Goal: Task Accomplishment & Management: Manage account settings

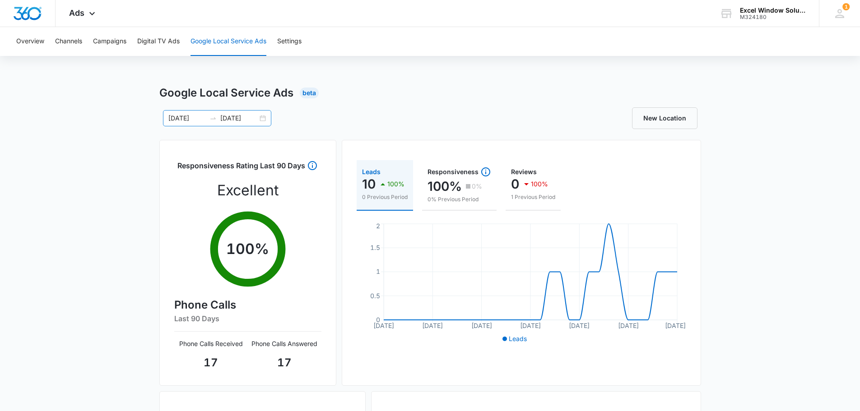
click at [264, 120] on div "[DATE] [DATE]" at bounding box center [217, 118] width 108 height 16
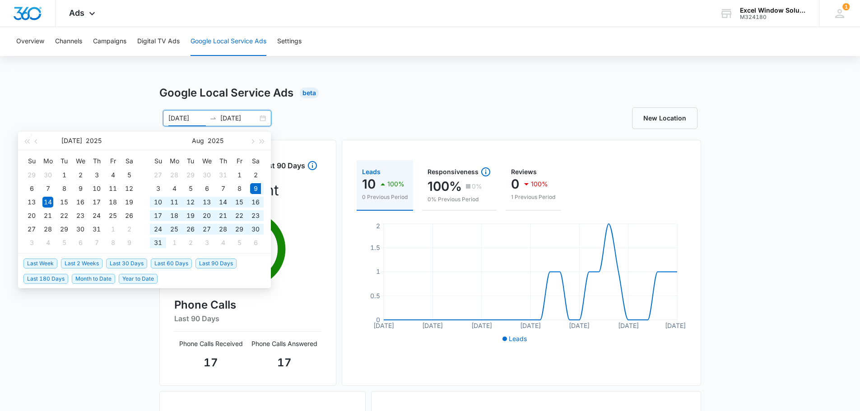
click at [133, 264] on span "Last 30 Days" at bounding box center [126, 264] width 41 height 10
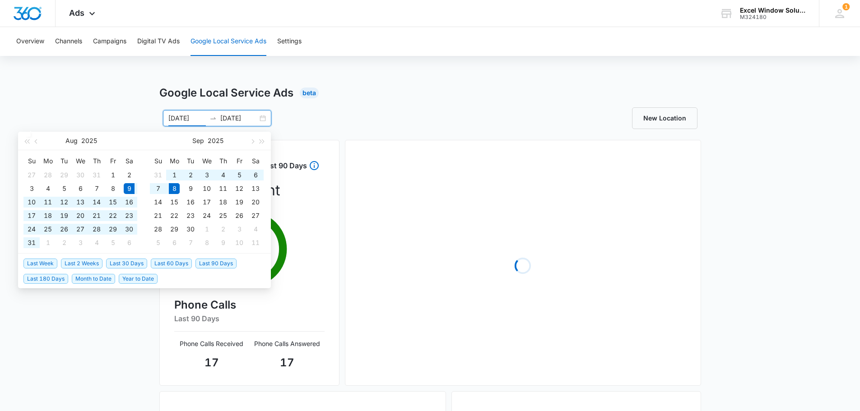
type input "[DATE]"
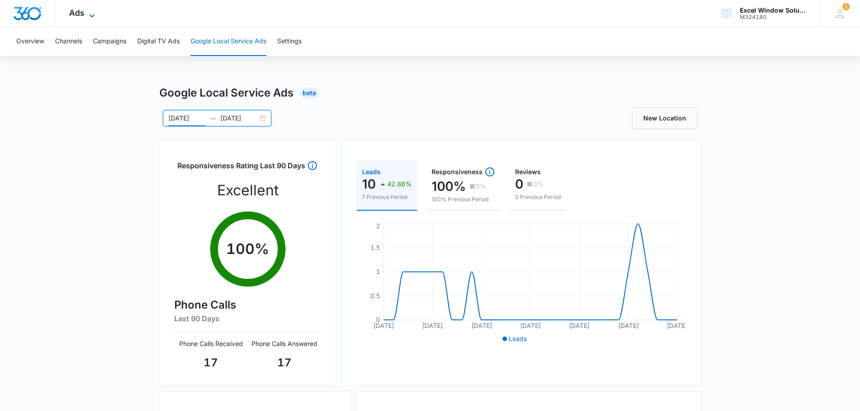
click at [91, 18] on icon at bounding box center [92, 15] width 11 height 11
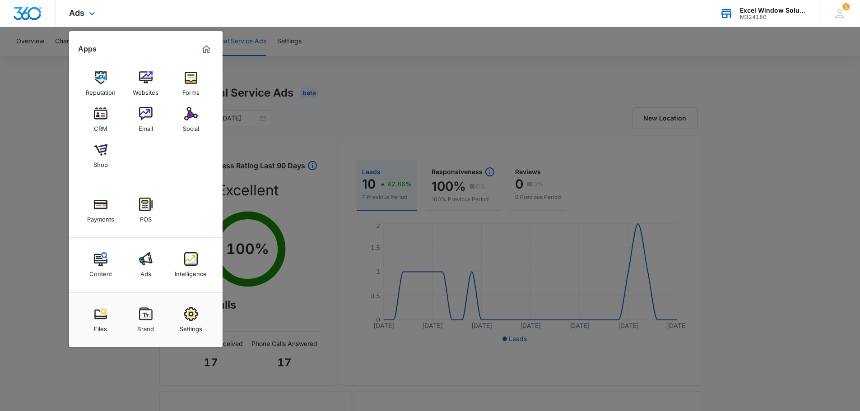
click at [765, 5] on div "Excel Window Solutions M324180 Your Accounts View All" at bounding box center [762, 13] width 113 height 27
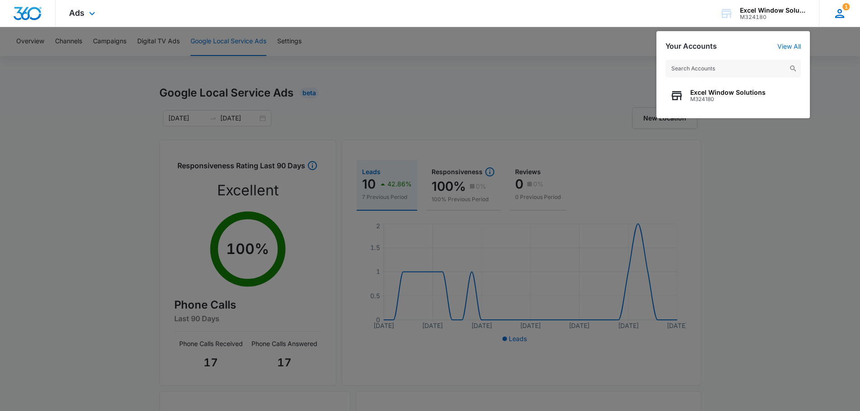
click at [836, 14] on icon at bounding box center [840, 14] width 14 height 14
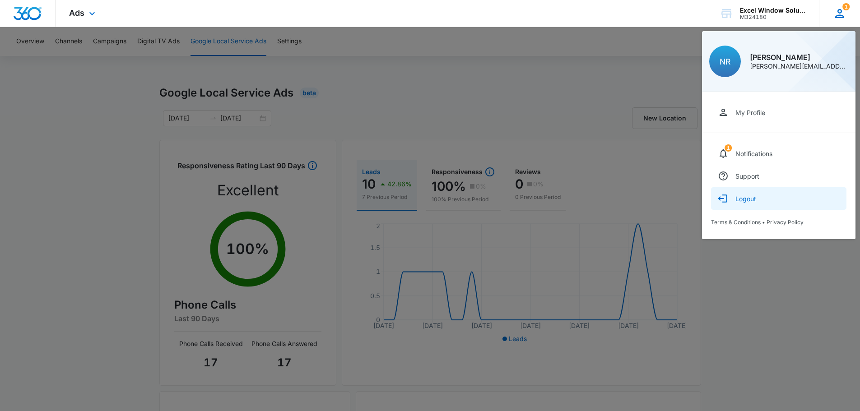
click at [747, 200] on div "Logout" at bounding box center [746, 199] width 21 height 8
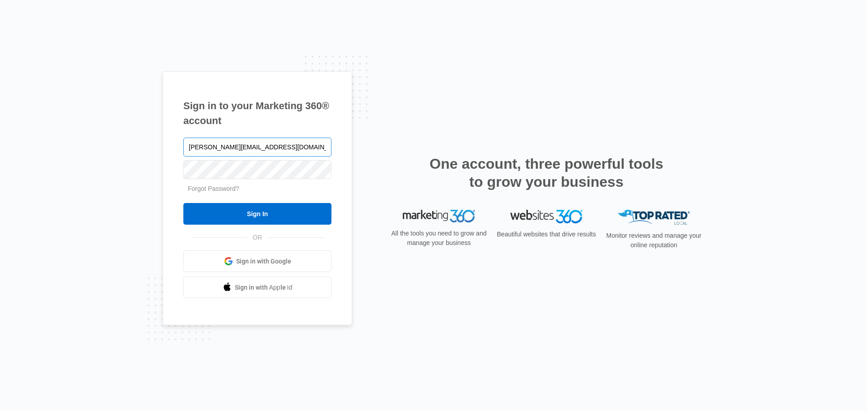
click at [269, 146] on input "[PERSON_NAME][EMAIL_ADDRESS][DOMAIN_NAME]" at bounding box center [257, 147] width 148 height 19
type input "[EMAIL_ADDRESS][DOMAIN_NAME]"
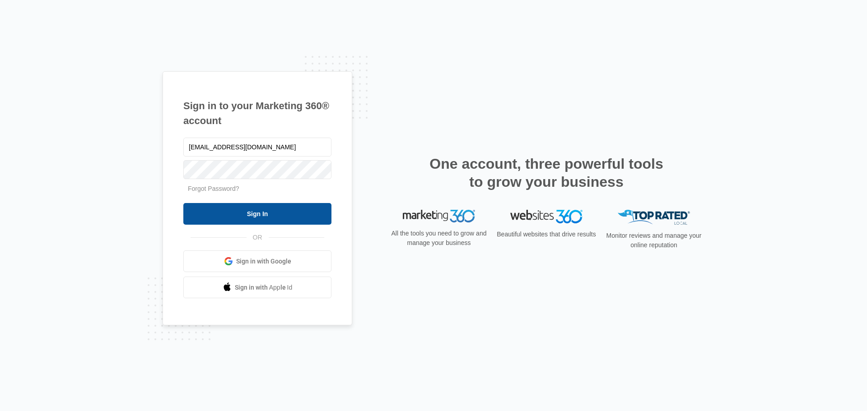
click at [265, 215] on input "Sign In" at bounding box center [257, 214] width 148 height 22
